Goal: Task Accomplishment & Management: Use online tool/utility

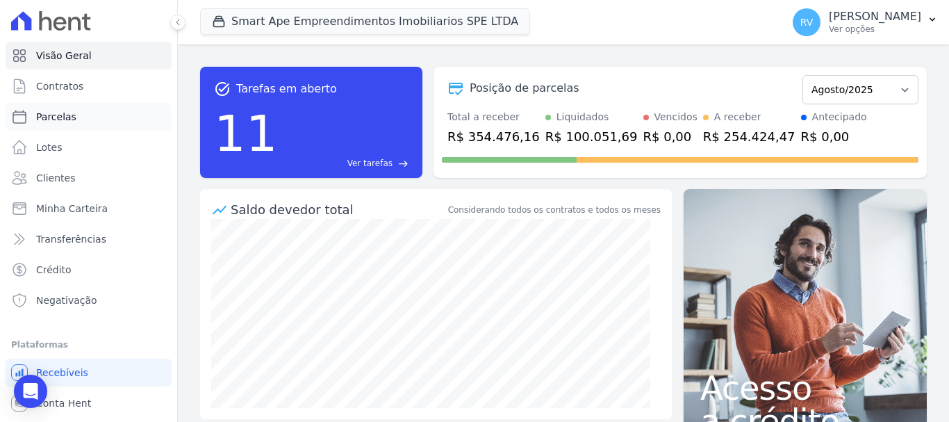
click at [90, 110] on link "Parcelas" at bounding box center [89, 117] width 166 height 28
select select
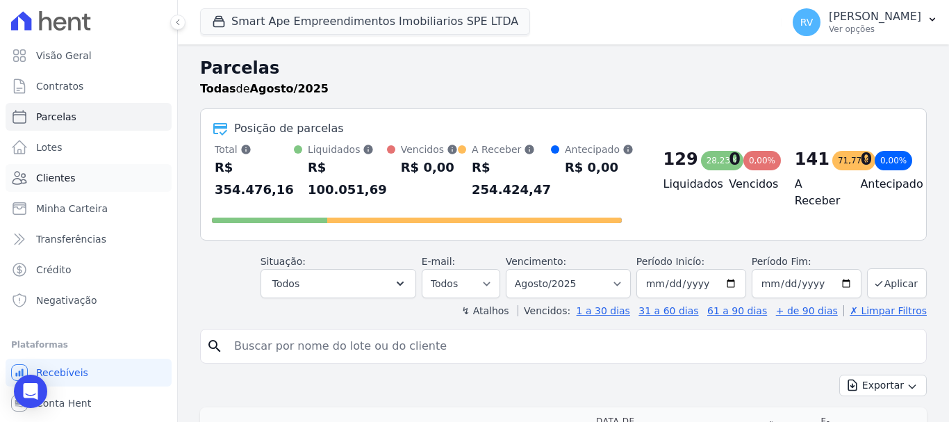
click at [115, 183] on link "Clientes" at bounding box center [89, 178] width 166 height 28
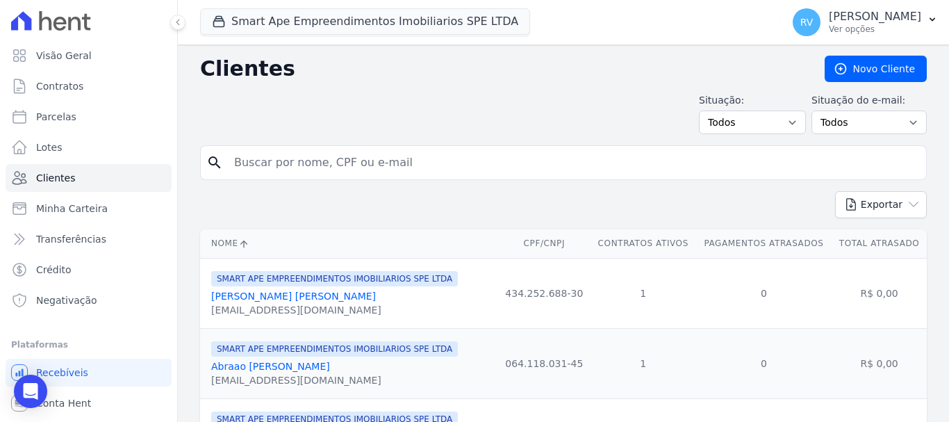
click at [383, 170] on input "search" at bounding box center [573, 163] width 695 height 28
type input "[PERSON_NAME]"
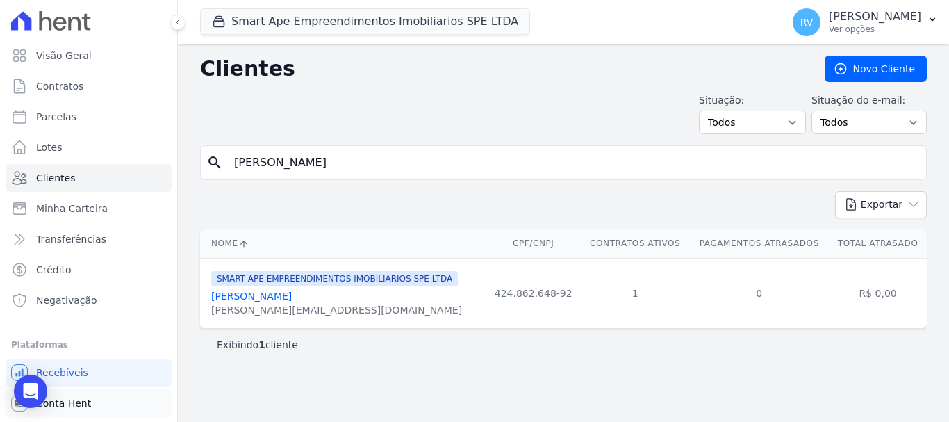
click at [100, 407] on link "Conta Hent" at bounding box center [89, 403] width 166 height 28
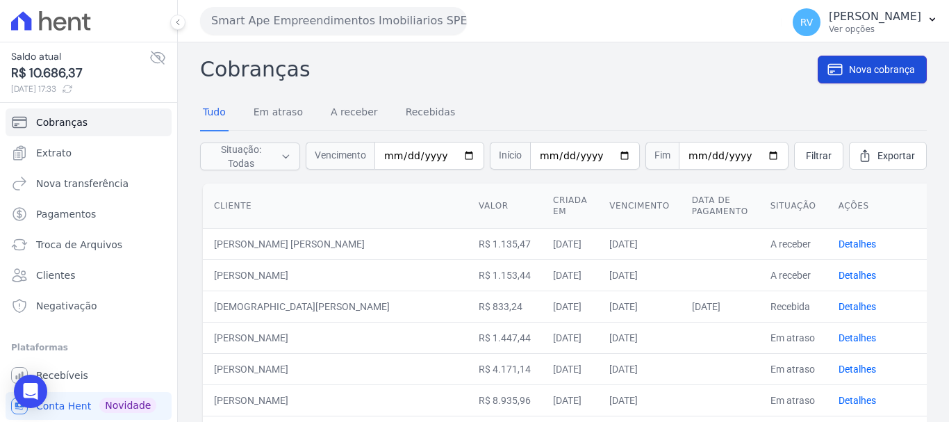
click at [872, 64] on span "Nova cobrança" at bounding box center [882, 70] width 66 height 14
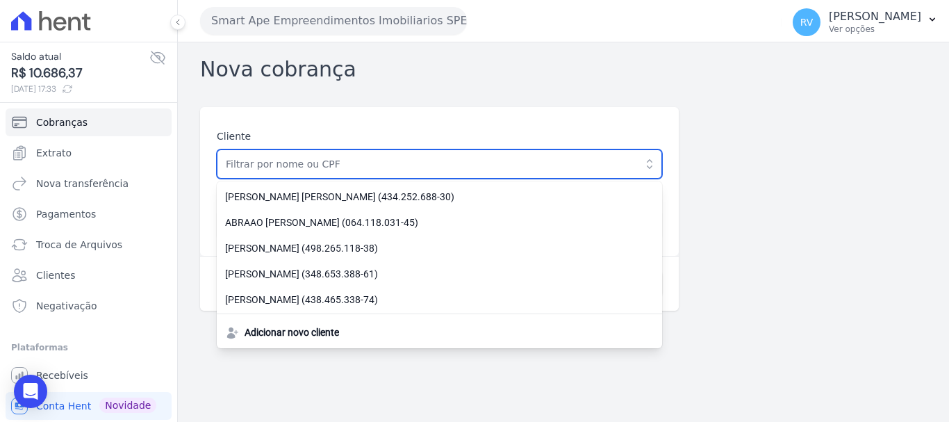
click at [315, 165] on input "text" at bounding box center [439, 163] width 445 height 29
paste input "424.862.648-92"
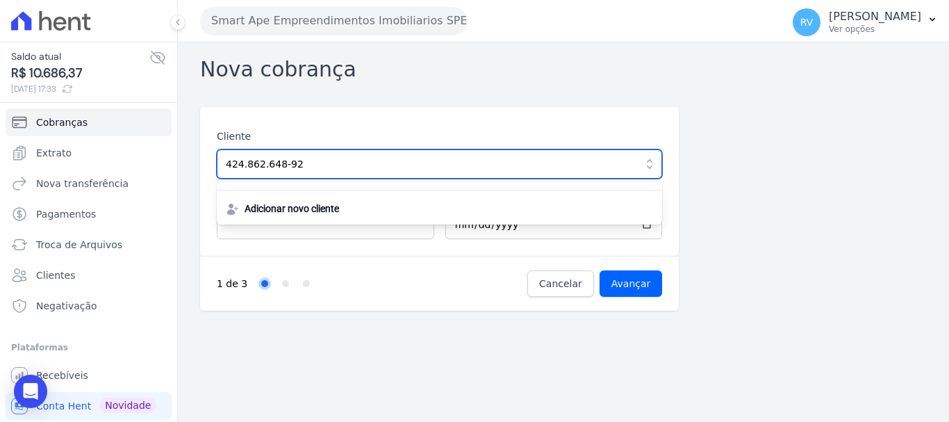
drag, startPoint x: 307, startPoint y: 163, endPoint x: 164, endPoint y: 163, distance: 143.1
click at [164, 163] on div "Saldo atual R$ 10.686,37 [DATE] 17:33 Cobranças Extrato Nova transferência Paga…" at bounding box center [474, 211] width 949 height 422
paste input "[PERSON_NAME]"
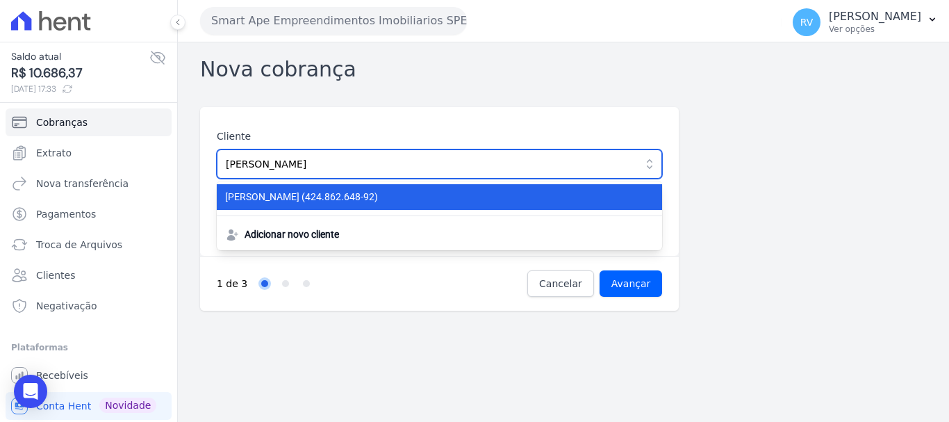
type input "[PERSON_NAME]"
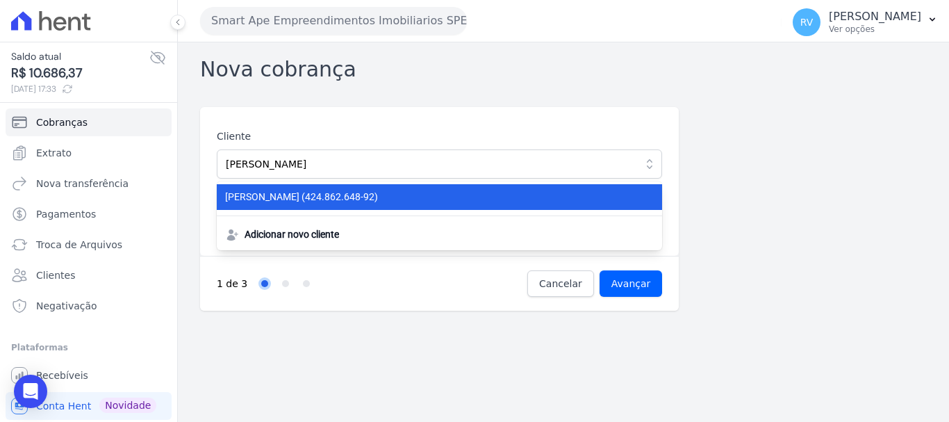
click at [366, 207] on li "[PERSON_NAME] (424.862.648-92)" at bounding box center [439, 197] width 445 height 26
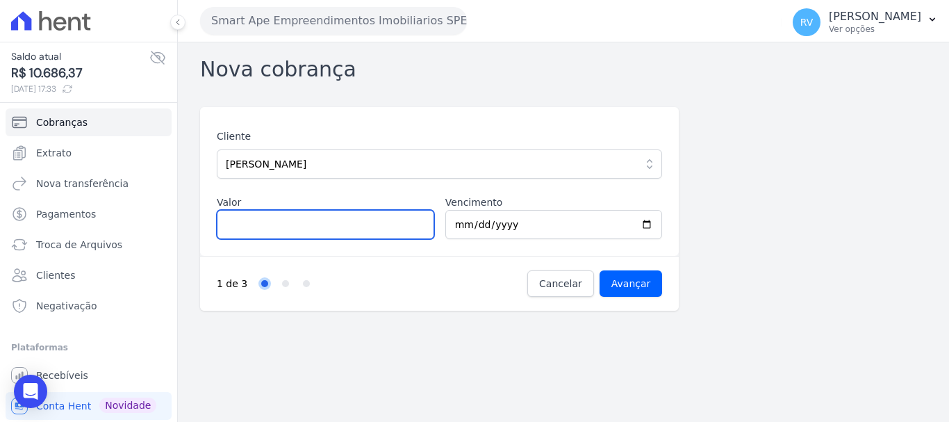
click at [295, 233] on input "Valor" at bounding box center [325, 224] width 217 height 29
paste input "3.72222"
click at [231, 228] on input "3.72222" at bounding box center [325, 224] width 217 height 29
click at [233, 228] on input "3.72222" at bounding box center [325, 224] width 217 height 29
click at [250, 220] on input "372222" at bounding box center [325, 224] width 217 height 29
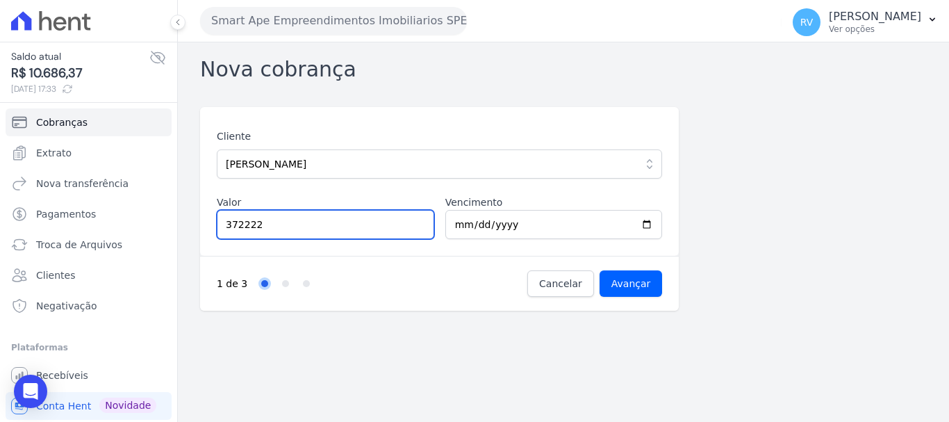
click at [248, 229] on input "372222" at bounding box center [325, 224] width 217 height 29
type input "3722.22"
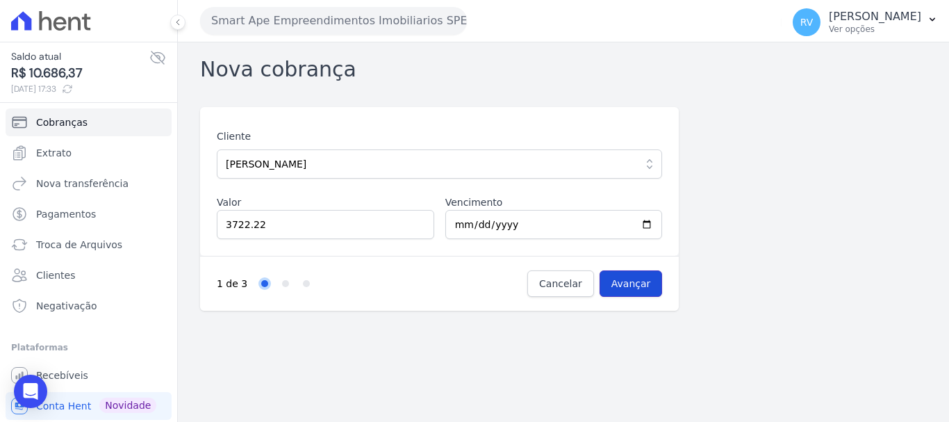
click at [641, 288] on input "Avançar" at bounding box center [631, 283] width 63 height 26
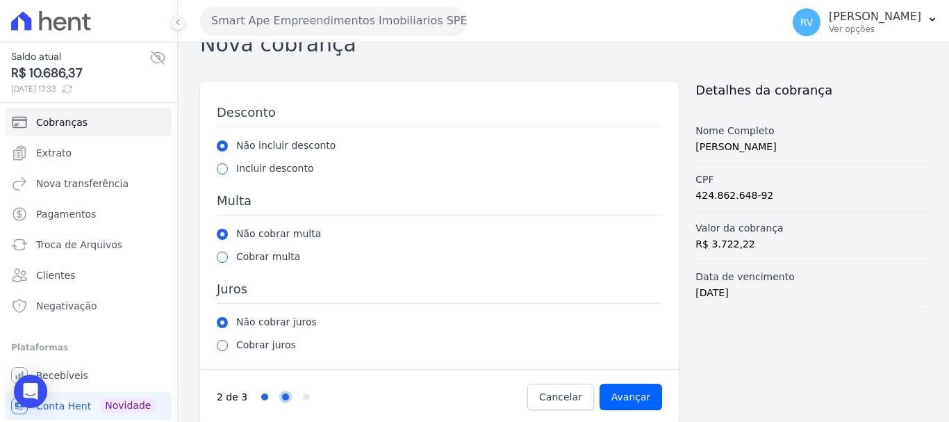
scroll to position [38, 0]
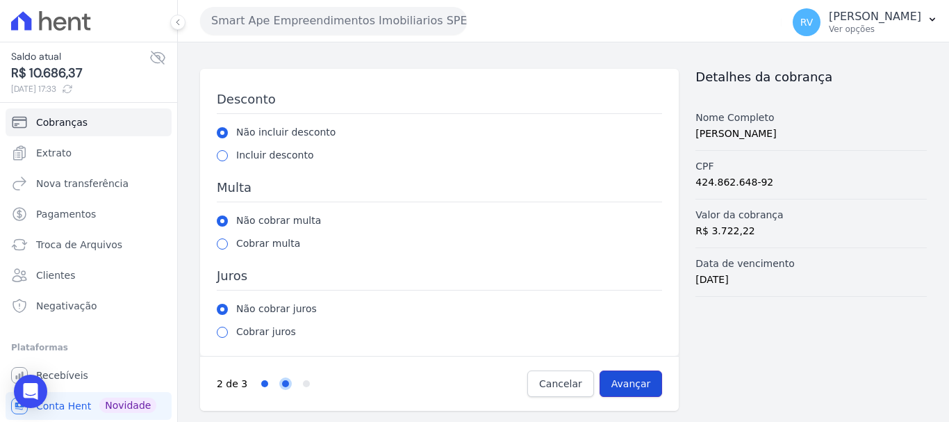
click at [638, 377] on input "Avançar" at bounding box center [631, 383] width 63 height 26
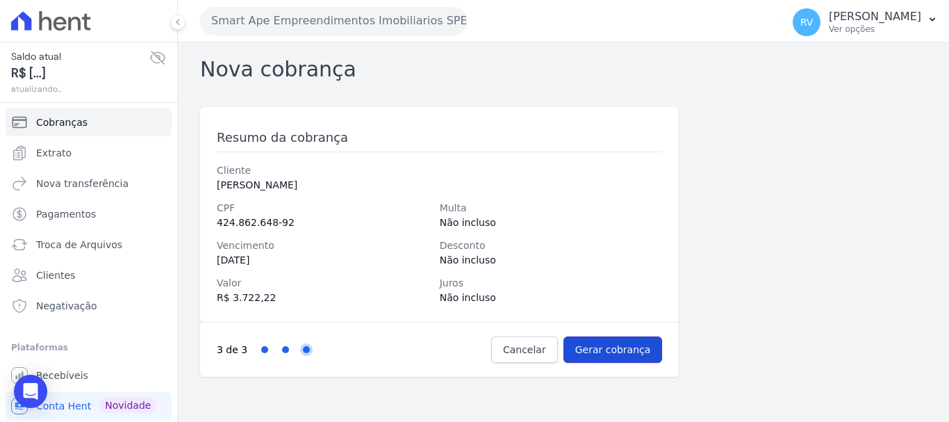
click at [629, 344] on input "Gerar cobrança" at bounding box center [612, 349] width 99 height 26
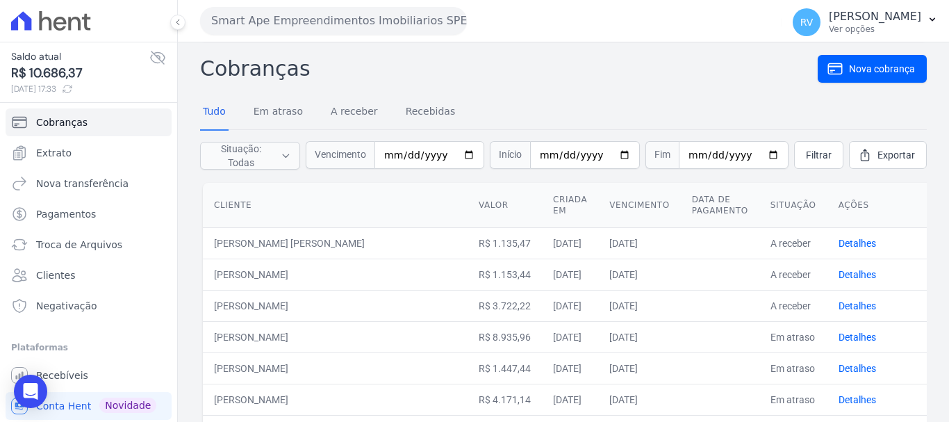
scroll to position [69, 0]
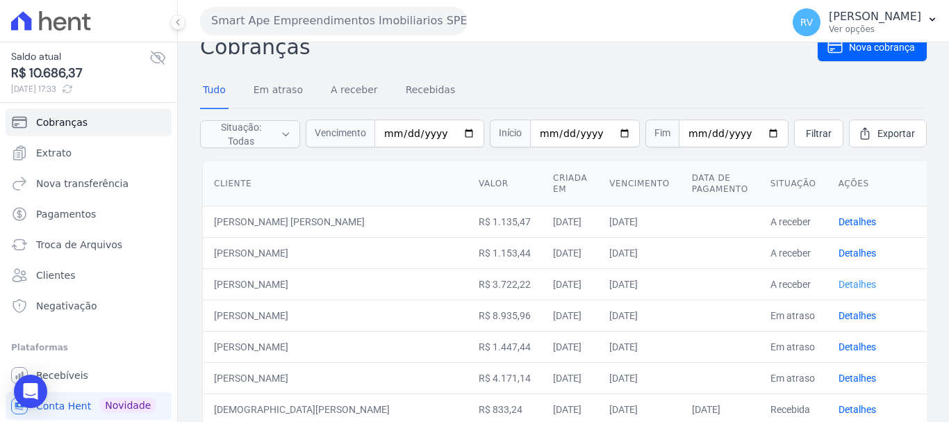
click at [839, 281] on link "Detalhes" at bounding box center [858, 284] width 38 height 11
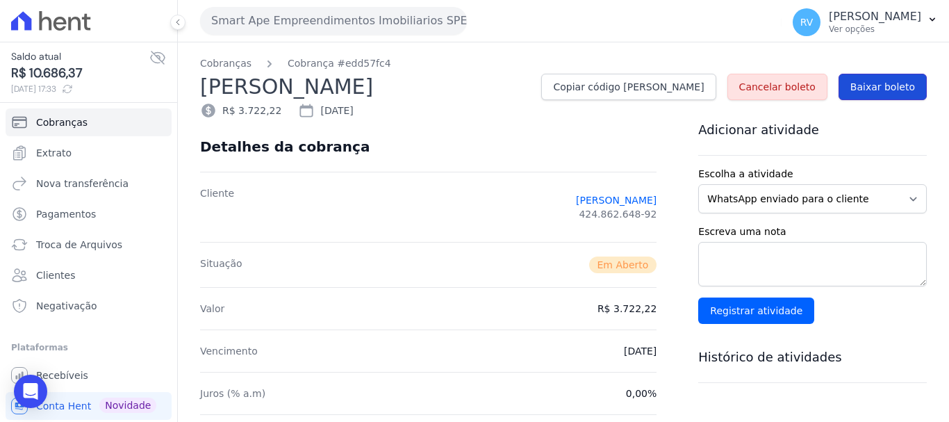
click at [875, 92] on span "Baixar boleto" at bounding box center [882, 87] width 65 height 14
